Goal: Task Accomplishment & Management: Use online tool/utility

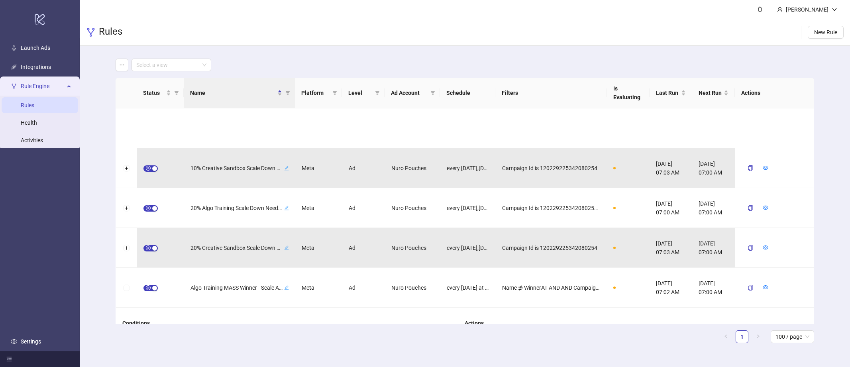
scroll to position [79, 0]
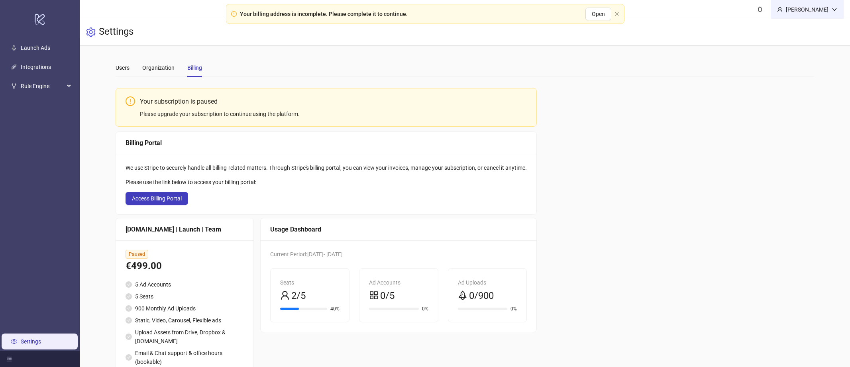
click at [827, 11] on div "[PERSON_NAME]" at bounding box center [807, 9] width 49 height 9
click at [672, 53] on main "Users Organization Billing Your subscription is paused Please upgrade your subs…" at bounding box center [464, 222] width 711 height 353
click at [287, 60] on div "Users Organization Billing" at bounding box center [465, 68] width 699 height 18
click at [640, 165] on div "Your subscription is paused Please upgrade your subscription to continue using …" at bounding box center [465, 234] width 699 height 303
drag, startPoint x: 138, startPoint y: 101, endPoint x: 234, endPoint y: 102, distance: 95.7
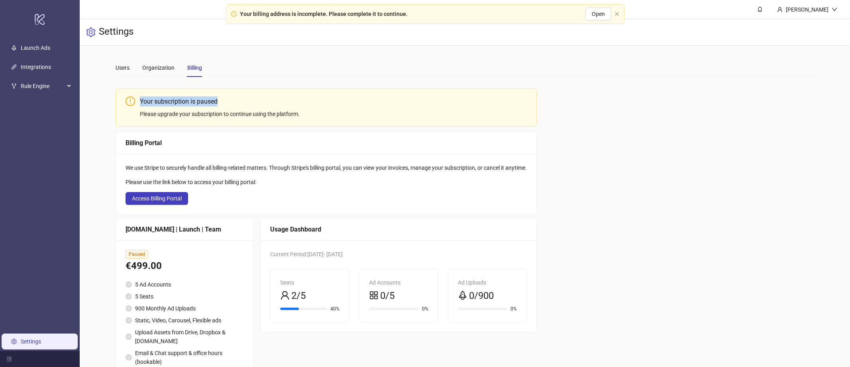
click at [234, 102] on div "Your subscription is paused Please upgrade your subscription to continue using …" at bounding box center [326, 107] width 421 height 39
click at [119, 69] on div "Users" at bounding box center [123, 67] width 14 height 9
click at [150, 65] on div "Organization" at bounding box center [158, 67] width 32 height 9
click at [124, 69] on div "Users" at bounding box center [123, 67] width 14 height 9
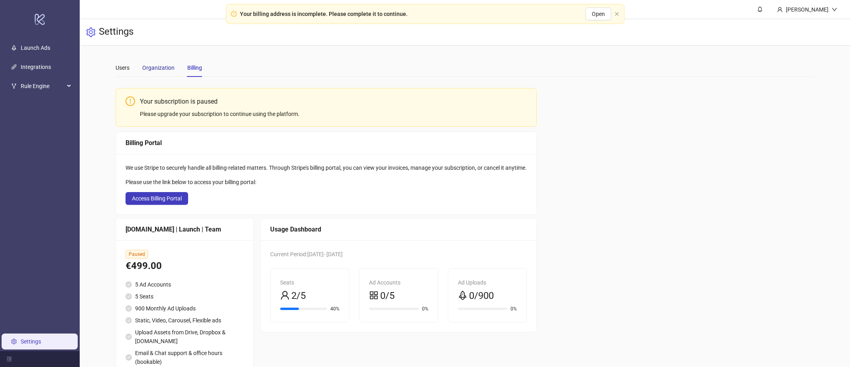
click at [163, 69] on div "Organization" at bounding box center [158, 67] width 32 height 9
click at [127, 64] on div "Users" at bounding box center [123, 67] width 14 height 9
click at [600, 14] on span "Open" at bounding box center [598, 14] width 13 height 6
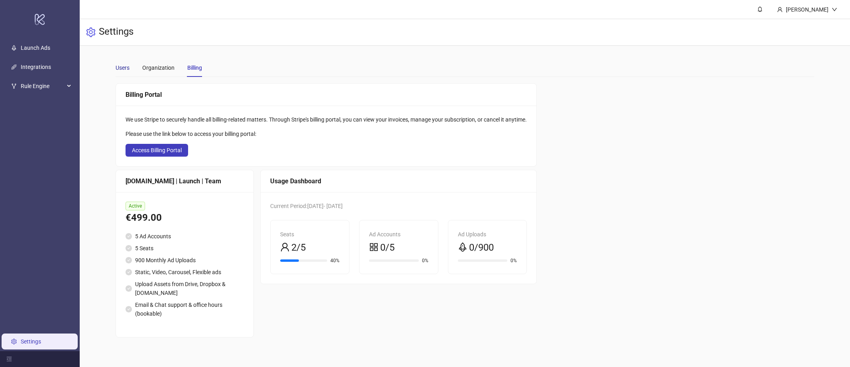
click at [118, 70] on div "Users" at bounding box center [123, 67] width 14 height 9
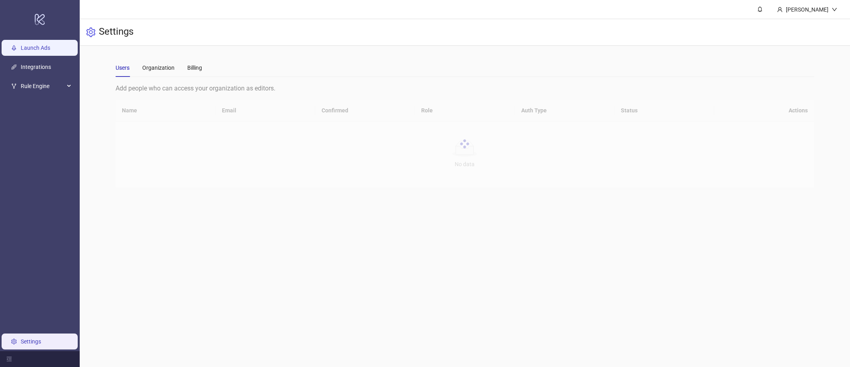
click at [37, 46] on link "Launch Ads" at bounding box center [36, 48] width 30 height 6
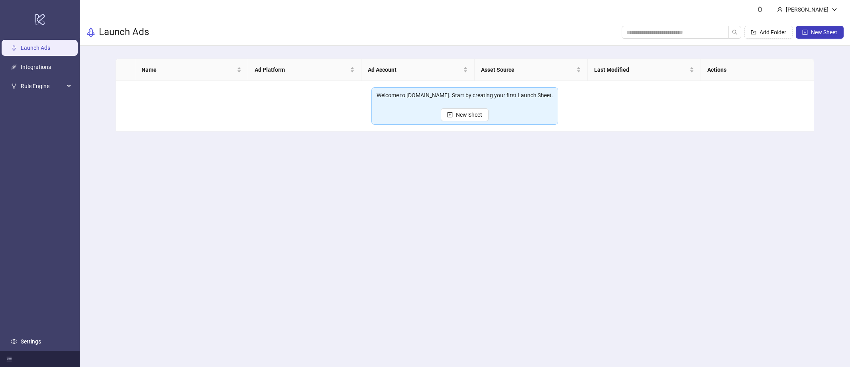
click at [275, 49] on main "Name Ad Platform Ad Account Asset Source Last Modified Actions Welcome to Kitch…" at bounding box center [464, 95] width 711 height 98
click at [467, 181] on main "David Alvarado Launch Ads Add Folder New Sheet Name Ad Platform Ad Account Asse…" at bounding box center [465, 183] width 771 height 367
click at [465, 112] on span "New Sheet" at bounding box center [469, 115] width 26 height 6
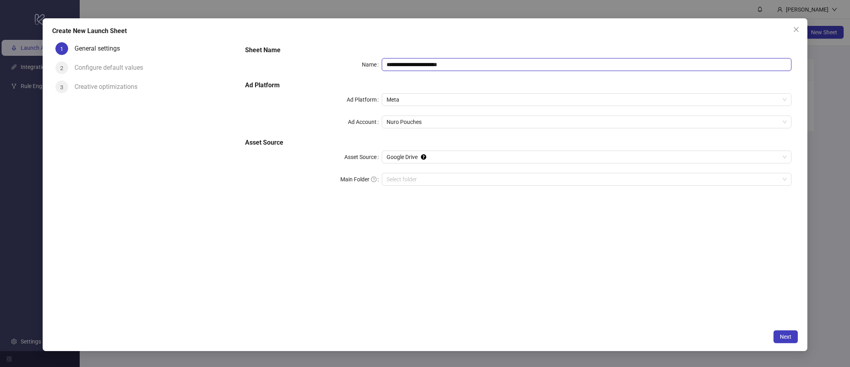
drag, startPoint x: 398, startPoint y: 65, endPoint x: 371, endPoint y: 62, distance: 27.7
click at [371, 62] on div "**********" at bounding box center [518, 64] width 547 height 13
type input "**********"
drag, startPoint x: 522, startPoint y: 85, endPoint x: 406, endPoint y: 102, distance: 117.6
click at [522, 85] on h5 "Ad Platform" at bounding box center [518, 86] width 547 height 10
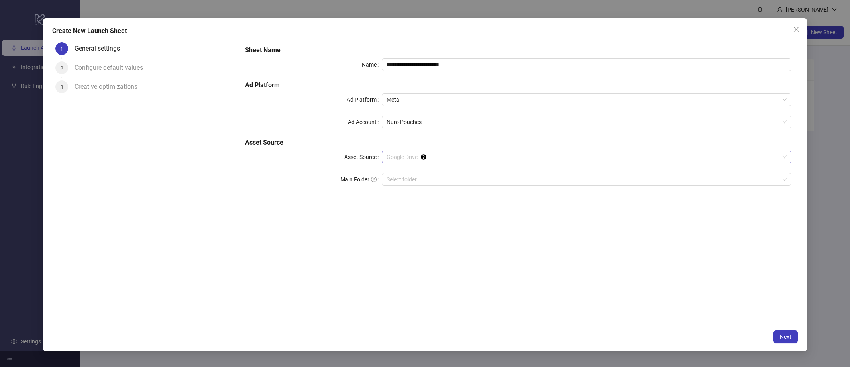
click at [450, 157] on span "Google Drive" at bounding box center [587, 157] width 401 height 12
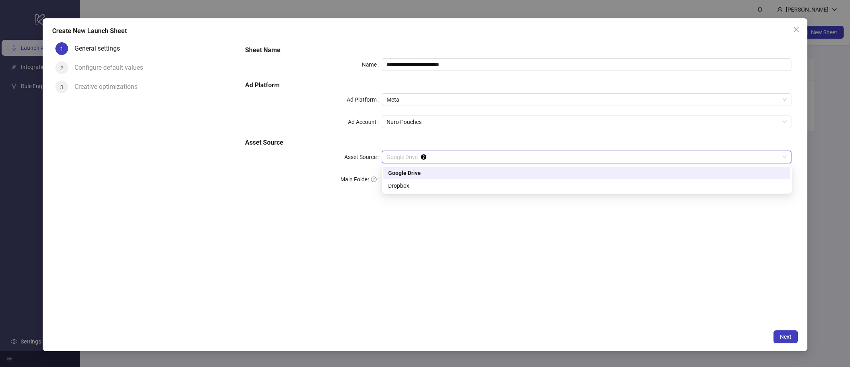
click at [426, 174] on div "Google Drive" at bounding box center [587, 173] width 398 height 9
click at [435, 180] on input "Main Folder" at bounding box center [584, 179] width 394 height 12
click at [484, 176] on input "Main Folder" at bounding box center [584, 179] width 394 height 12
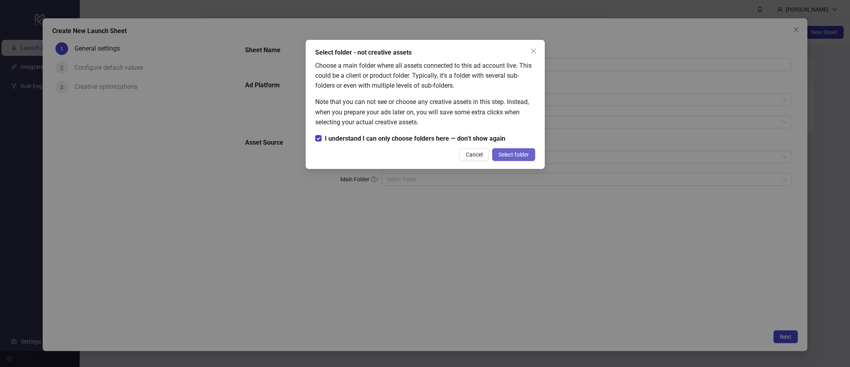
click at [514, 155] on span "Select folder" at bounding box center [514, 155] width 30 height 6
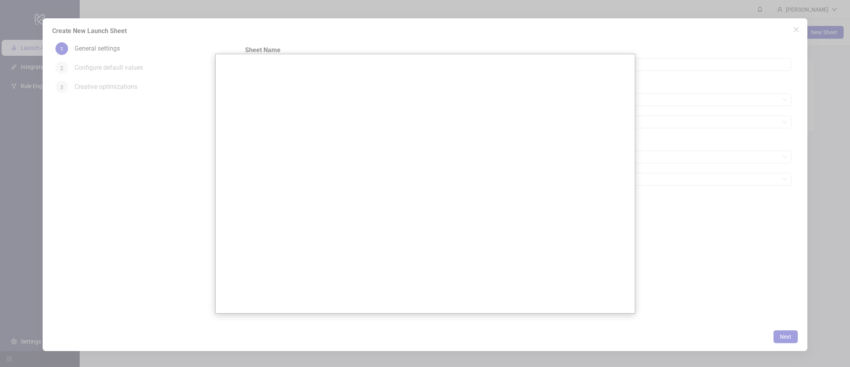
click at [319, 35] on div at bounding box center [425, 183] width 850 height 367
click at [365, 33] on div at bounding box center [425, 183] width 850 height 367
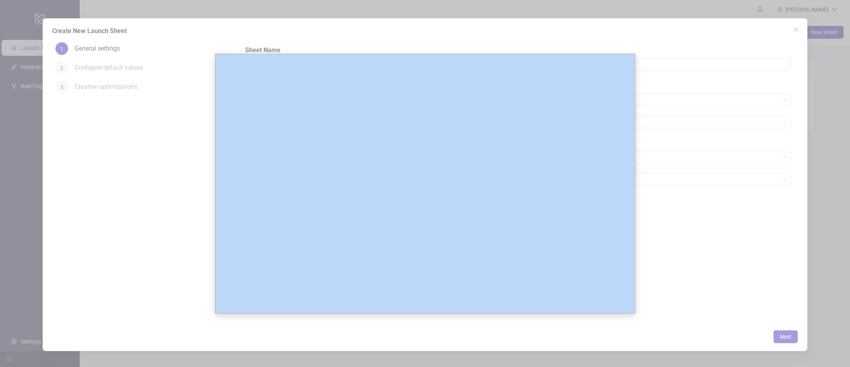
click at [365, 33] on div at bounding box center [425, 183] width 850 height 367
click at [159, 139] on div at bounding box center [425, 183] width 850 height 367
click at [645, 276] on div at bounding box center [425, 183] width 850 height 367
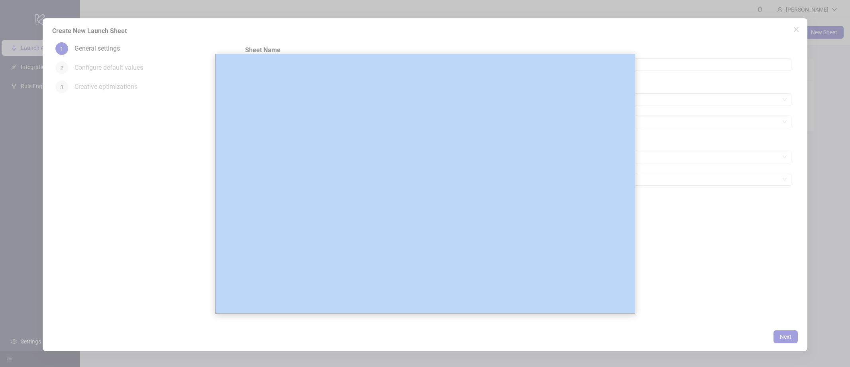
click at [671, 256] on div at bounding box center [425, 183] width 850 height 367
click at [710, 320] on div at bounding box center [425, 183] width 850 height 367
drag, startPoint x: 711, startPoint y: 321, endPoint x: 707, endPoint y: 309, distance: 12.4
click at [709, 316] on div at bounding box center [425, 183] width 850 height 367
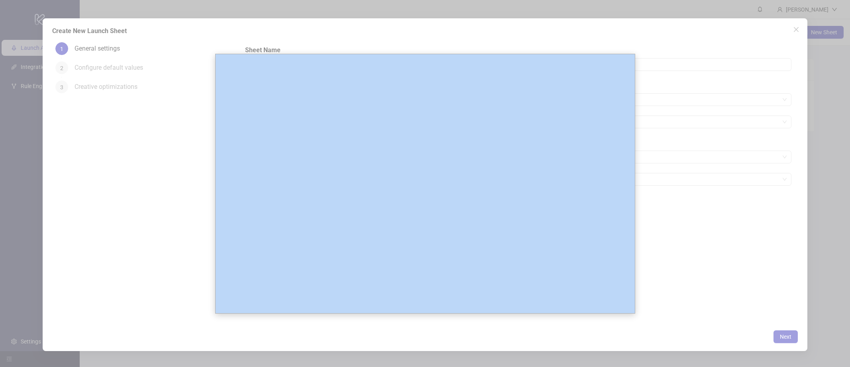
click at [284, 28] on div at bounding box center [425, 183] width 850 height 367
drag, startPoint x: 284, startPoint y: 27, endPoint x: 250, endPoint y: 17, distance: 35.3
click at [275, 25] on div at bounding box center [425, 183] width 850 height 367
click at [167, 30] on div at bounding box center [425, 183] width 850 height 367
drag, startPoint x: 167, startPoint y: 30, endPoint x: 96, endPoint y: 5, distance: 75.3
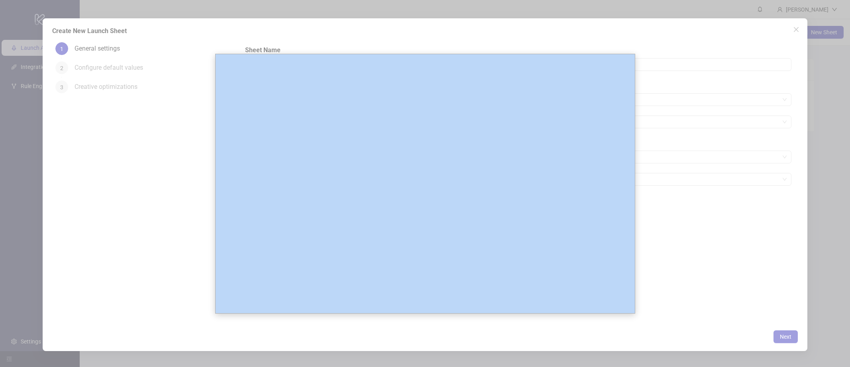
click at [148, 26] on div at bounding box center [425, 183] width 850 height 367
